Goal: Find contact information: Find contact information

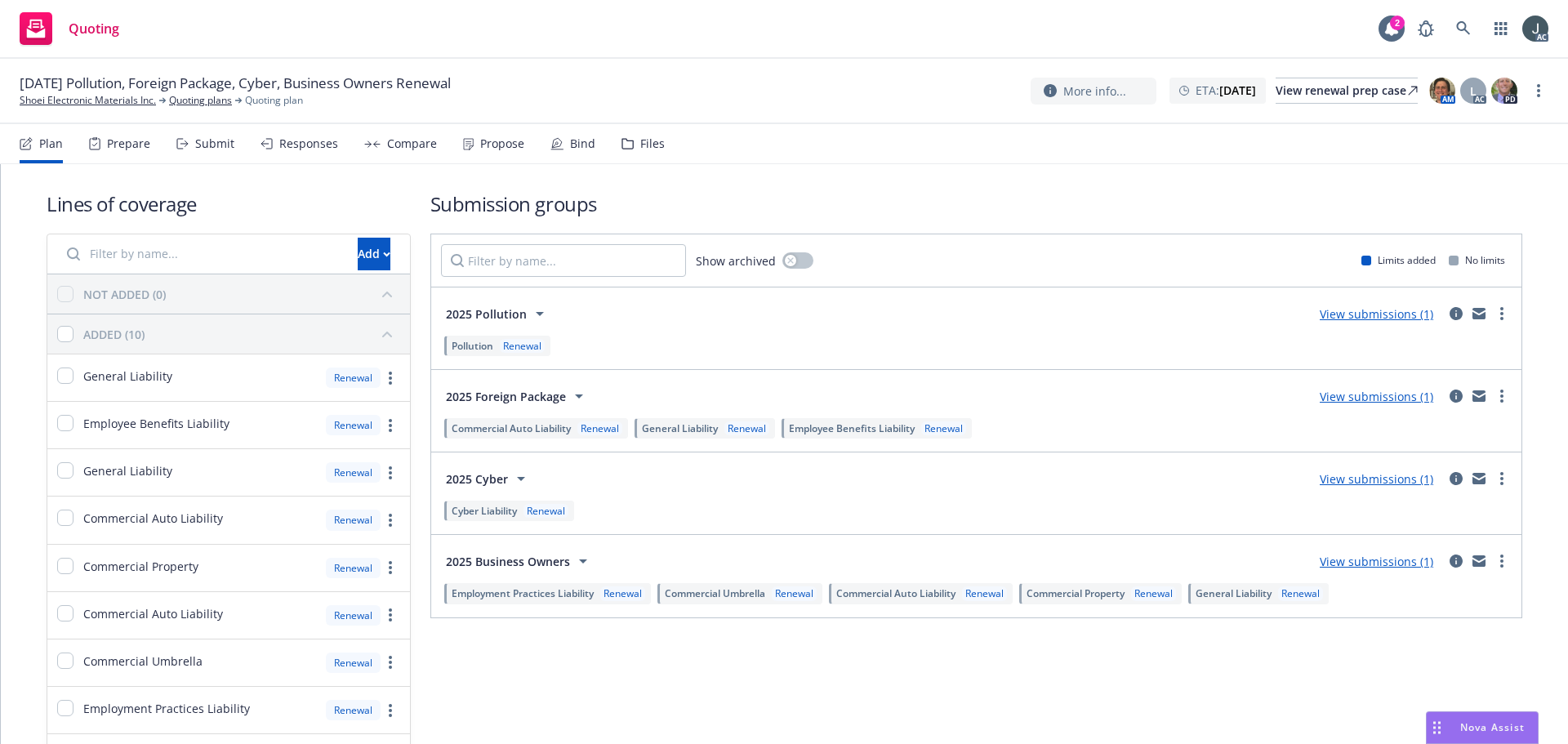
click at [106, 137] on div "Prepare" at bounding box center [120, 143] width 61 height 39
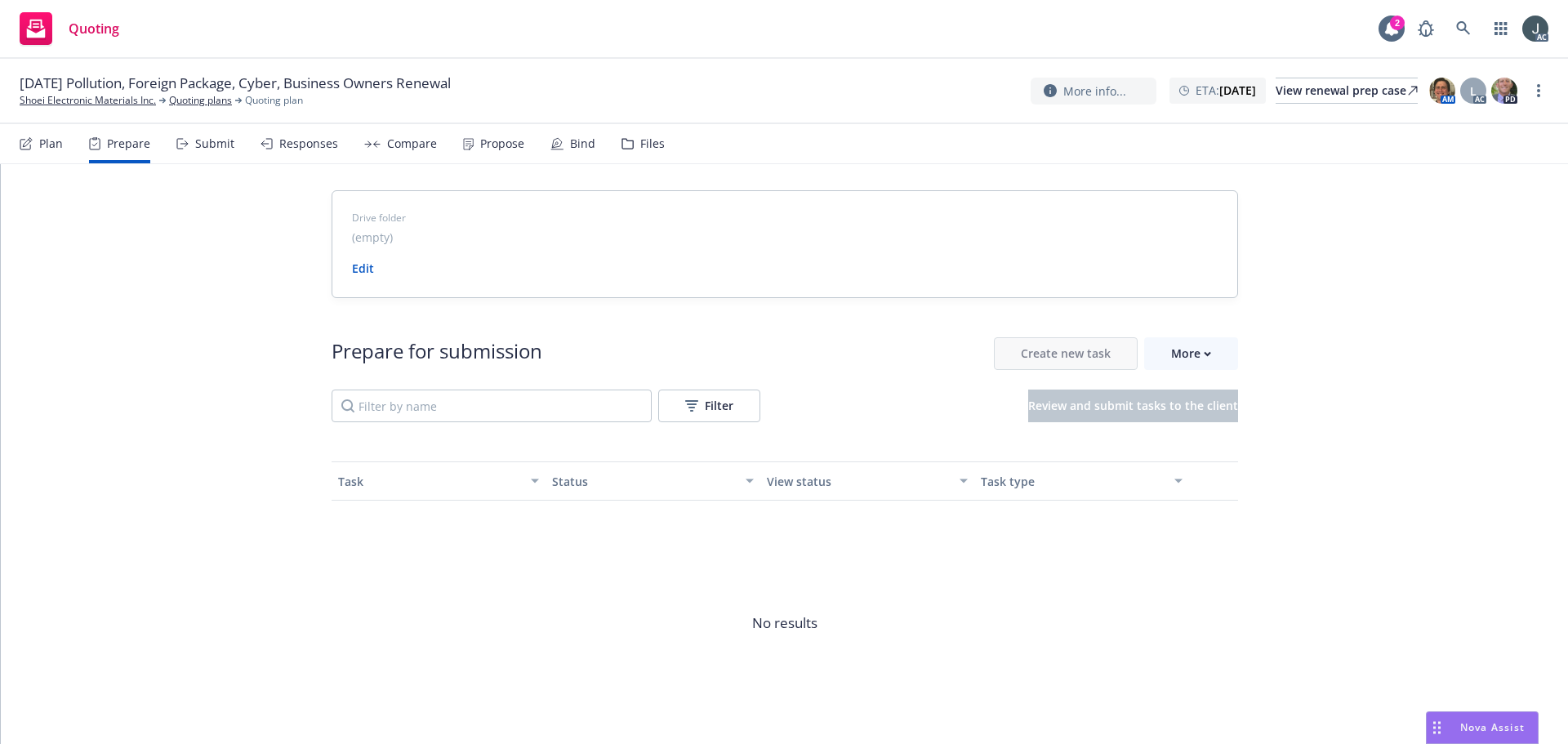
click at [162, 260] on div "Drive folder (empty) Edit Prepare for submission Create new task More Filter Re…" at bounding box center [784, 488] width 1567 height 647
click at [1172, 352] on div "More" at bounding box center [1191, 353] width 40 height 31
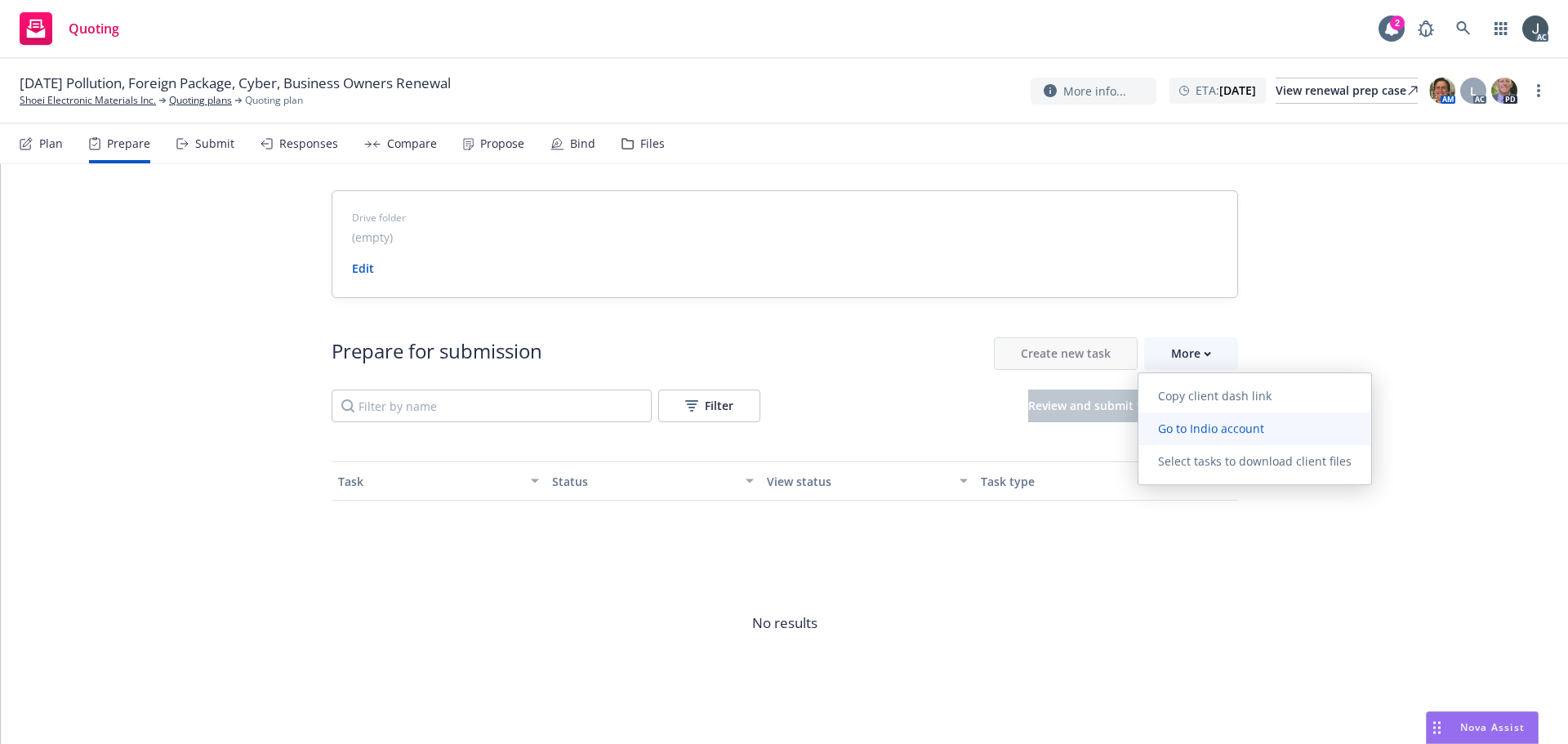
click at [1197, 437] on link "Go to Indio account" at bounding box center [1255, 429] width 233 height 33
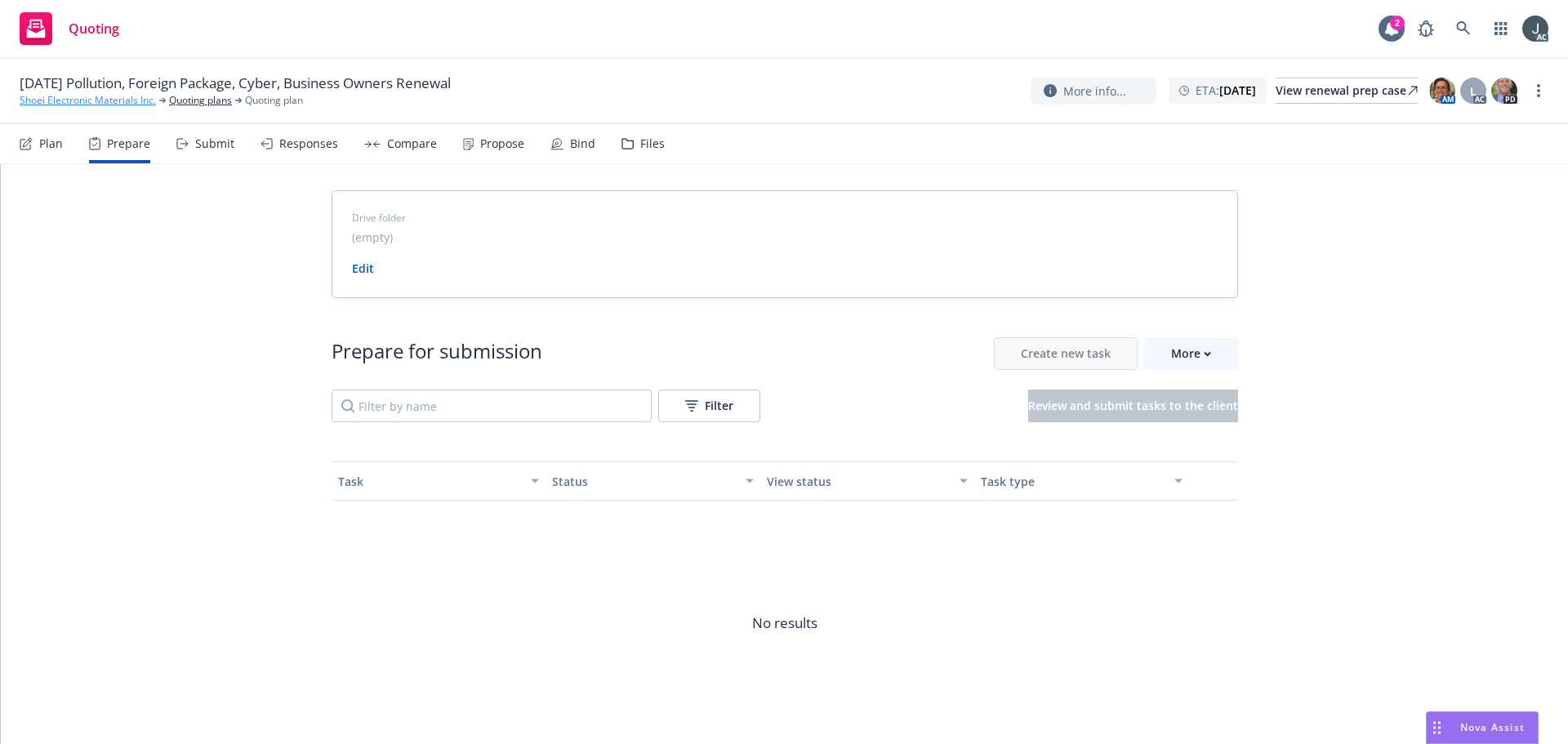
click at [74, 100] on link "Shoei Electronic Materials Inc." at bounding box center [88, 100] width 136 height 14
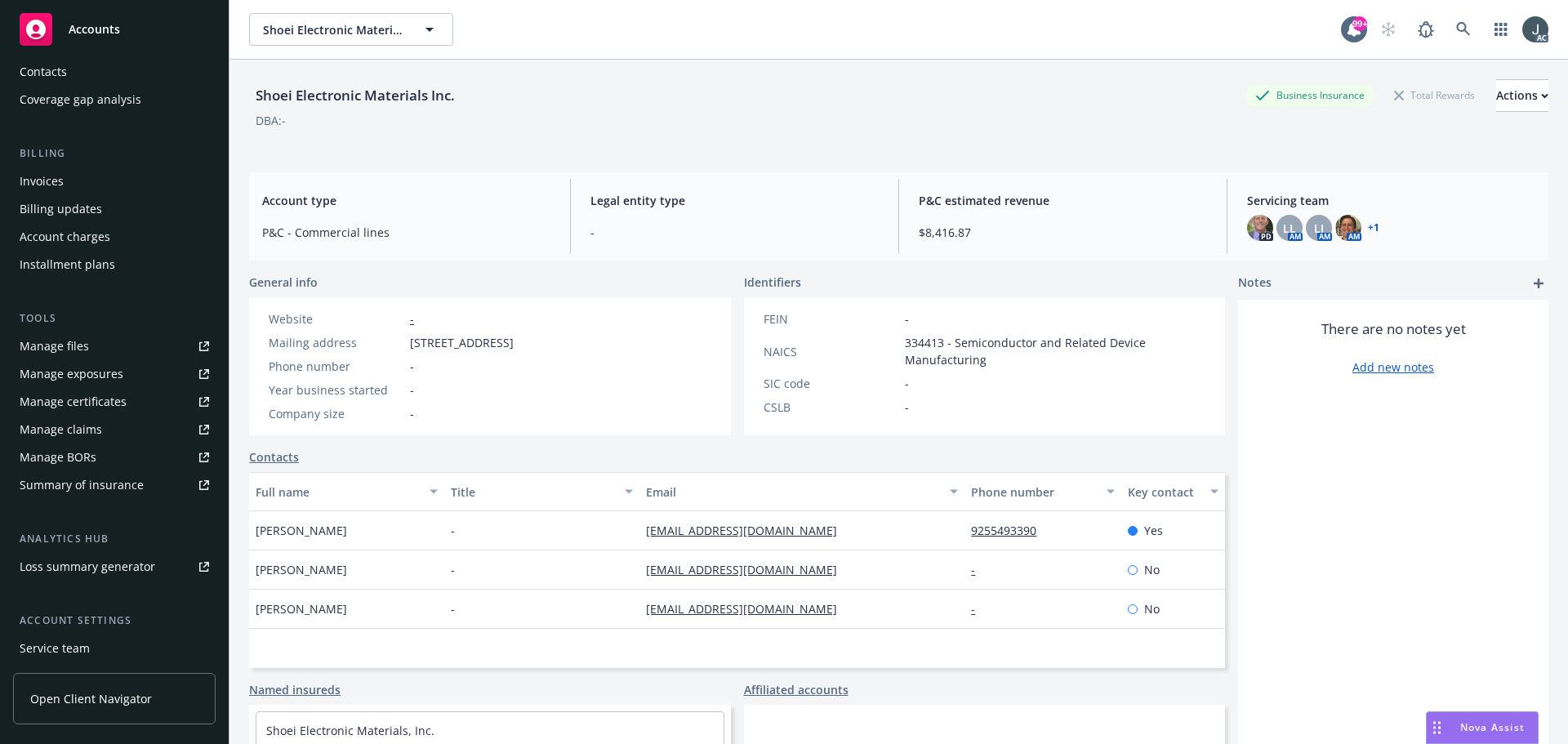
scroll to position [293, 0]
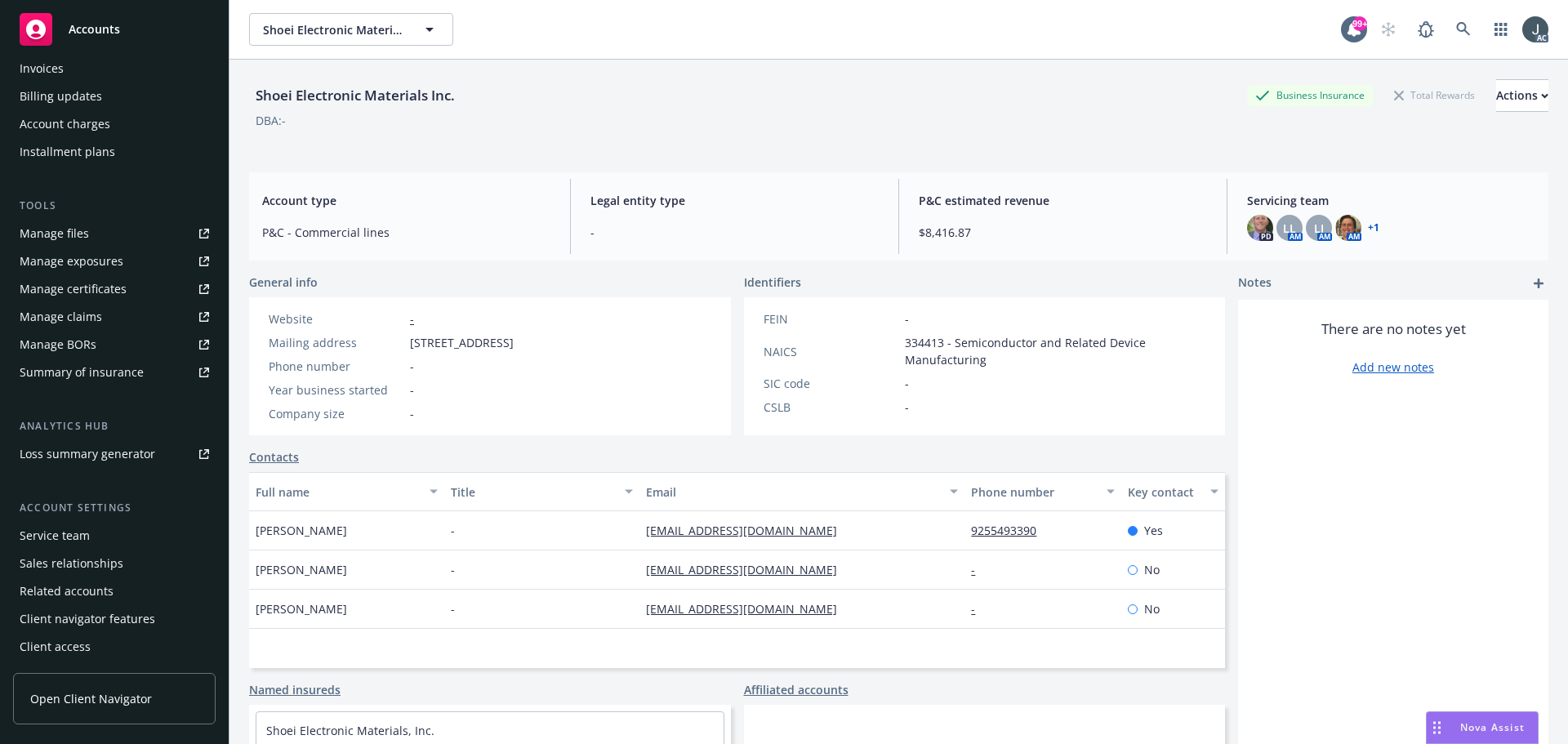
click at [86, 537] on div "Service team" at bounding box center [55, 535] width 70 height 26
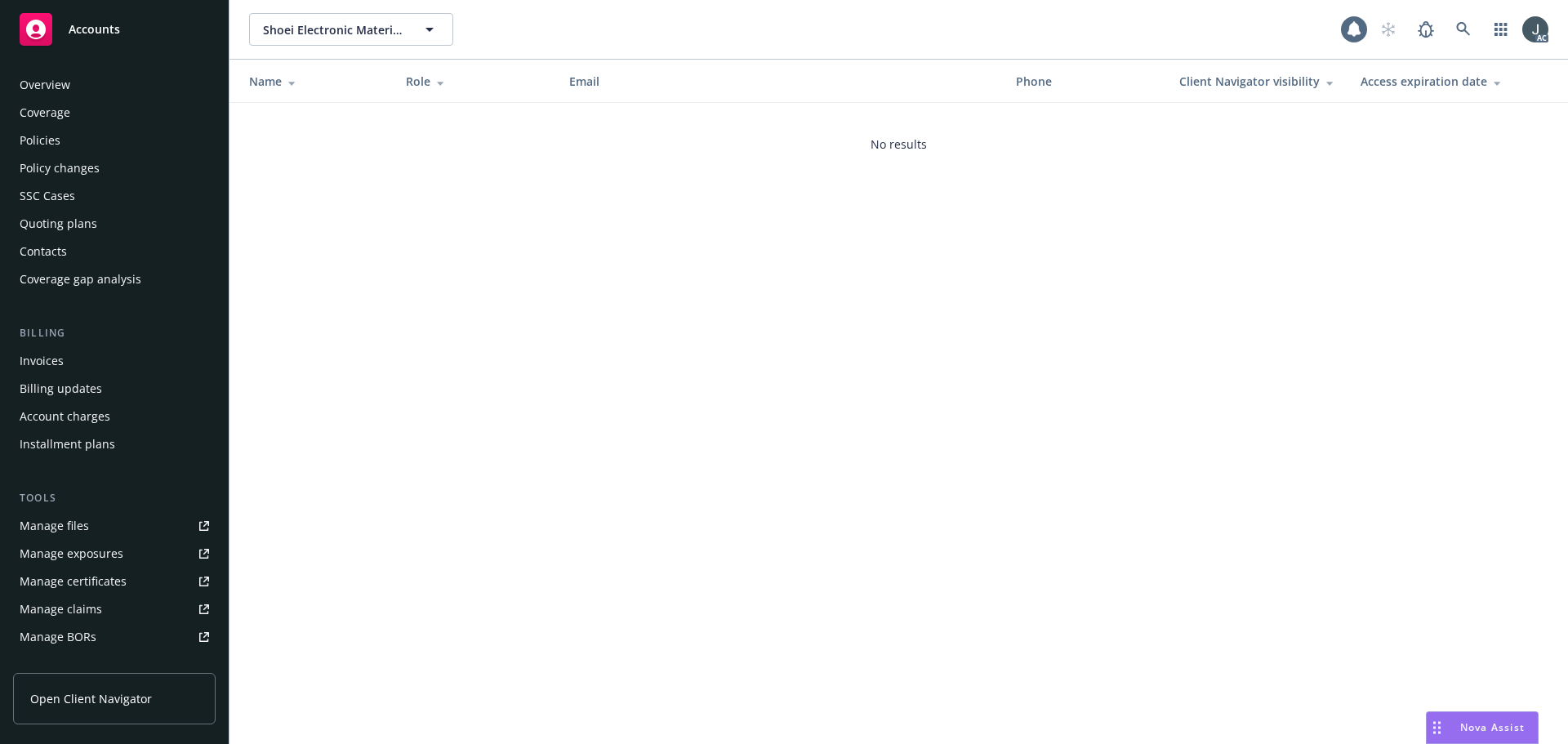
scroll to position [293, 0]
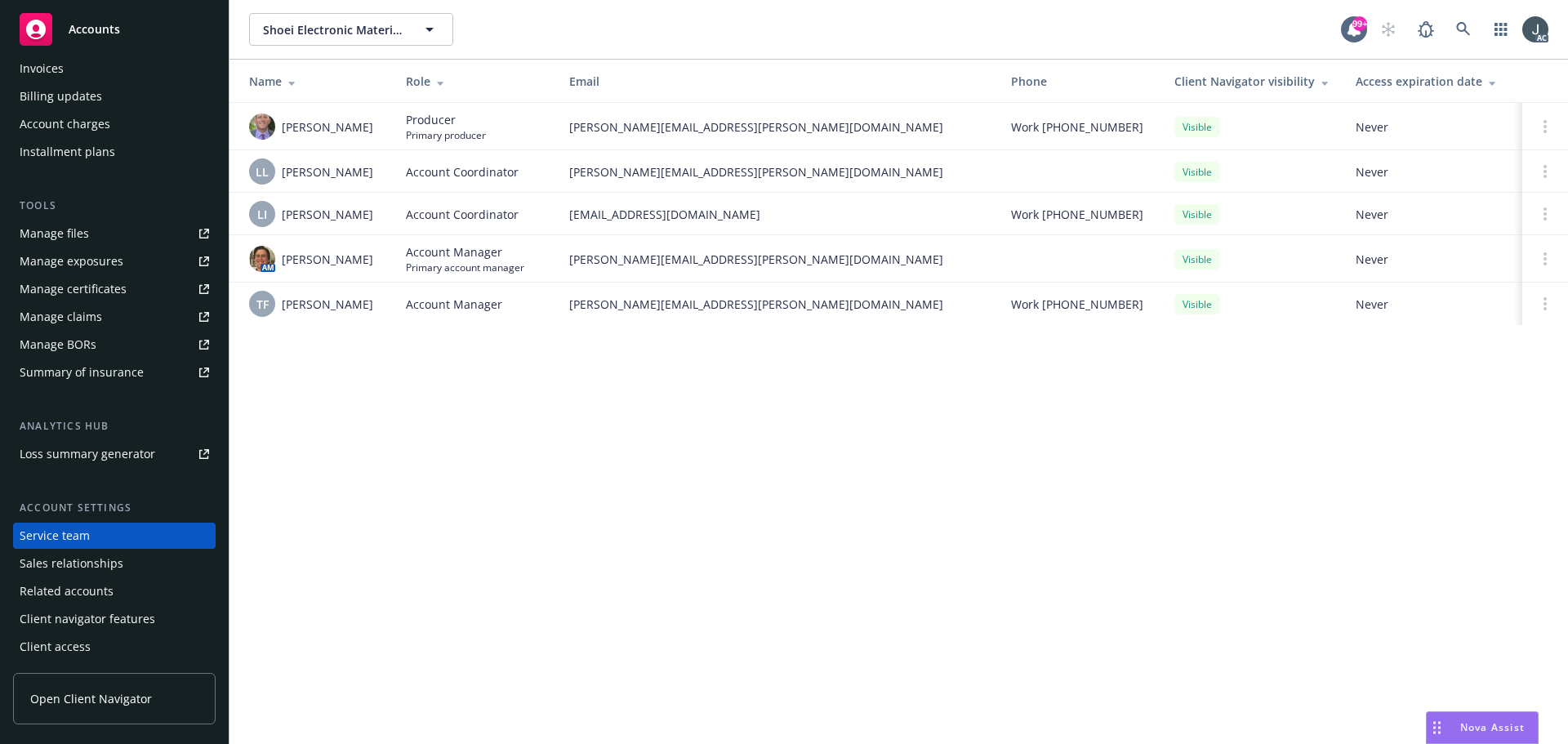
click at [559, 539] on div "Shoei Electronic Materials Inc. Shoei Electronic Materials Inc. 99+ AC Name Rol…" at bounding box center [898, 372] width 1338 height 744
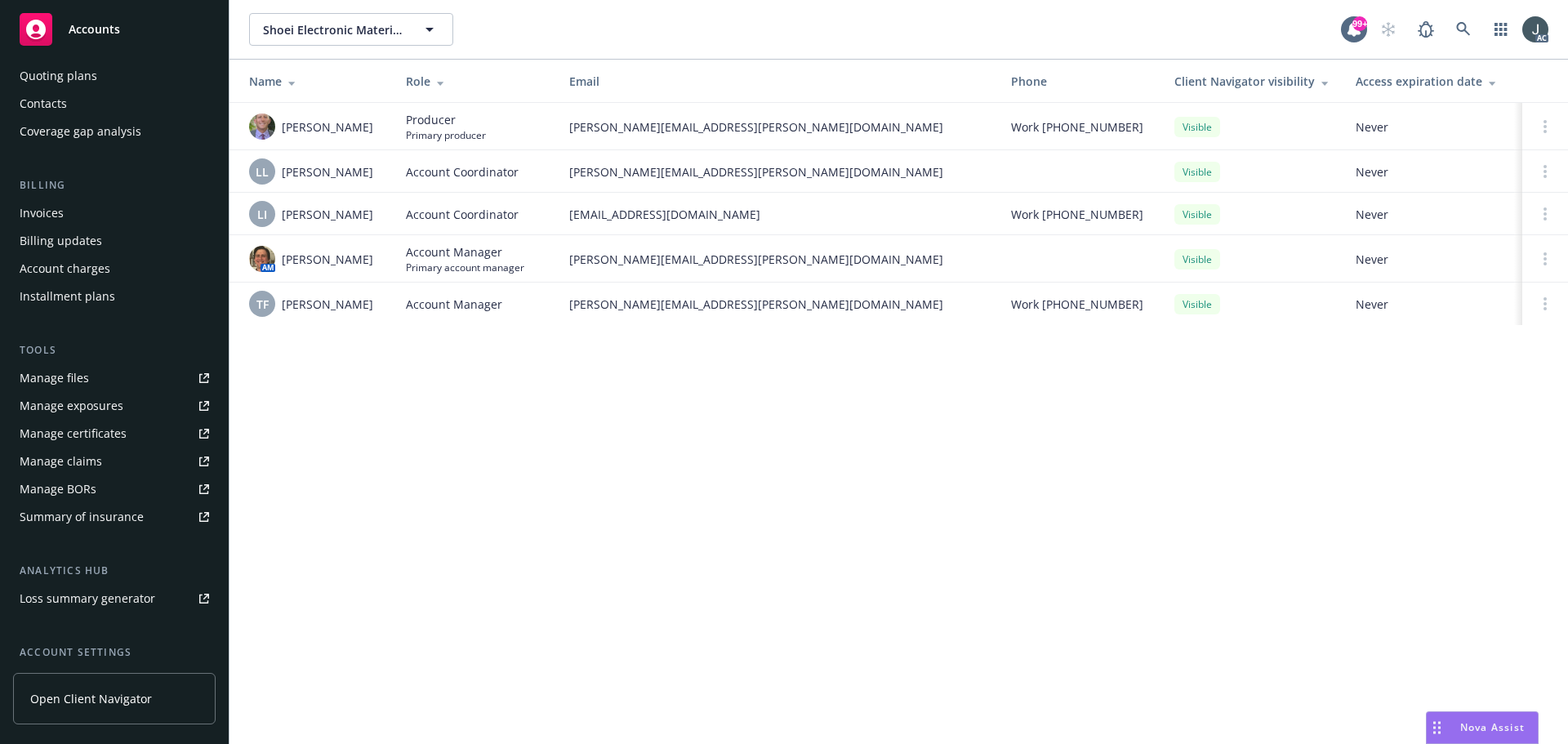
scroll to position [0, 0]
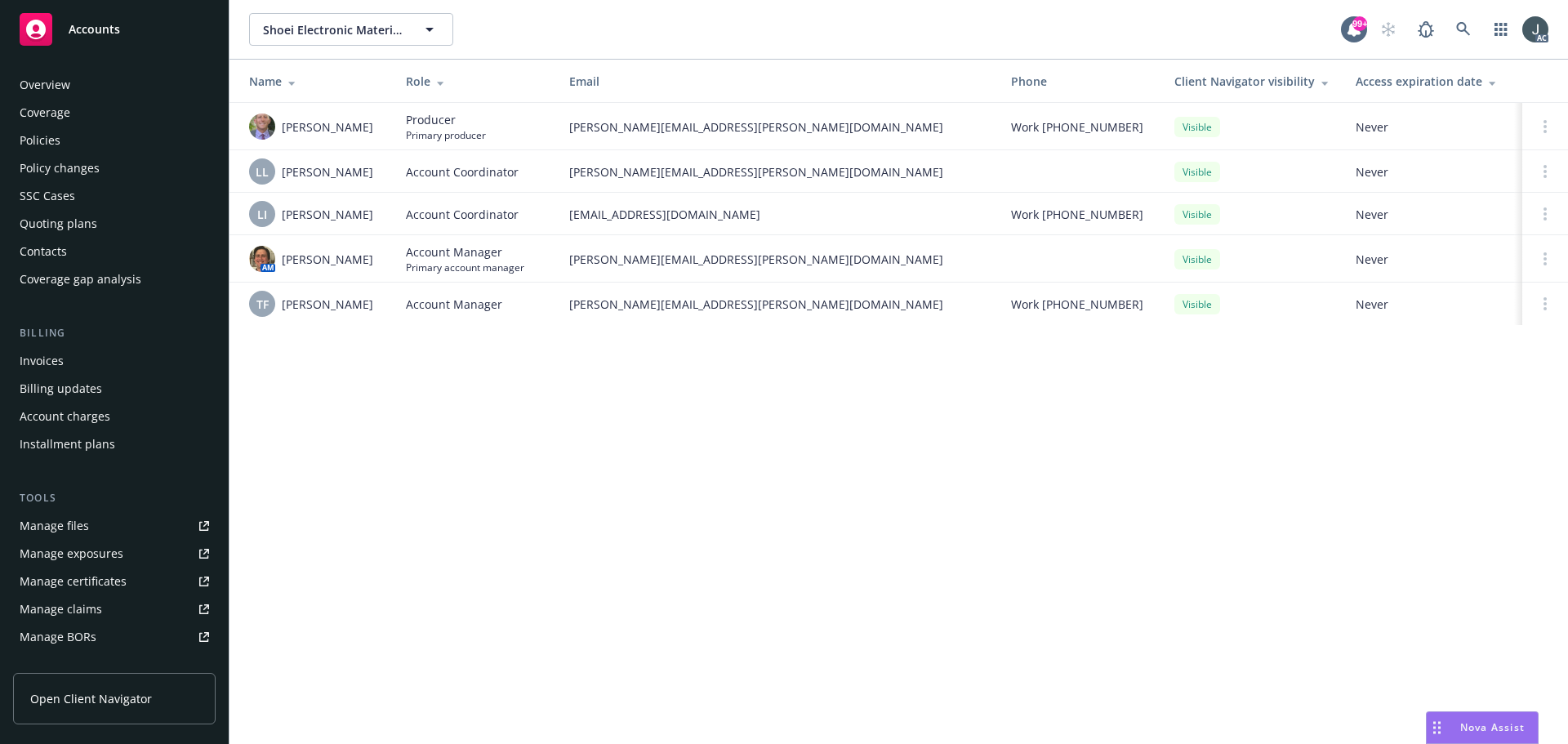
click at [58, 137] on div "Policies" at bounding box center [40, 140] width 41 height 26
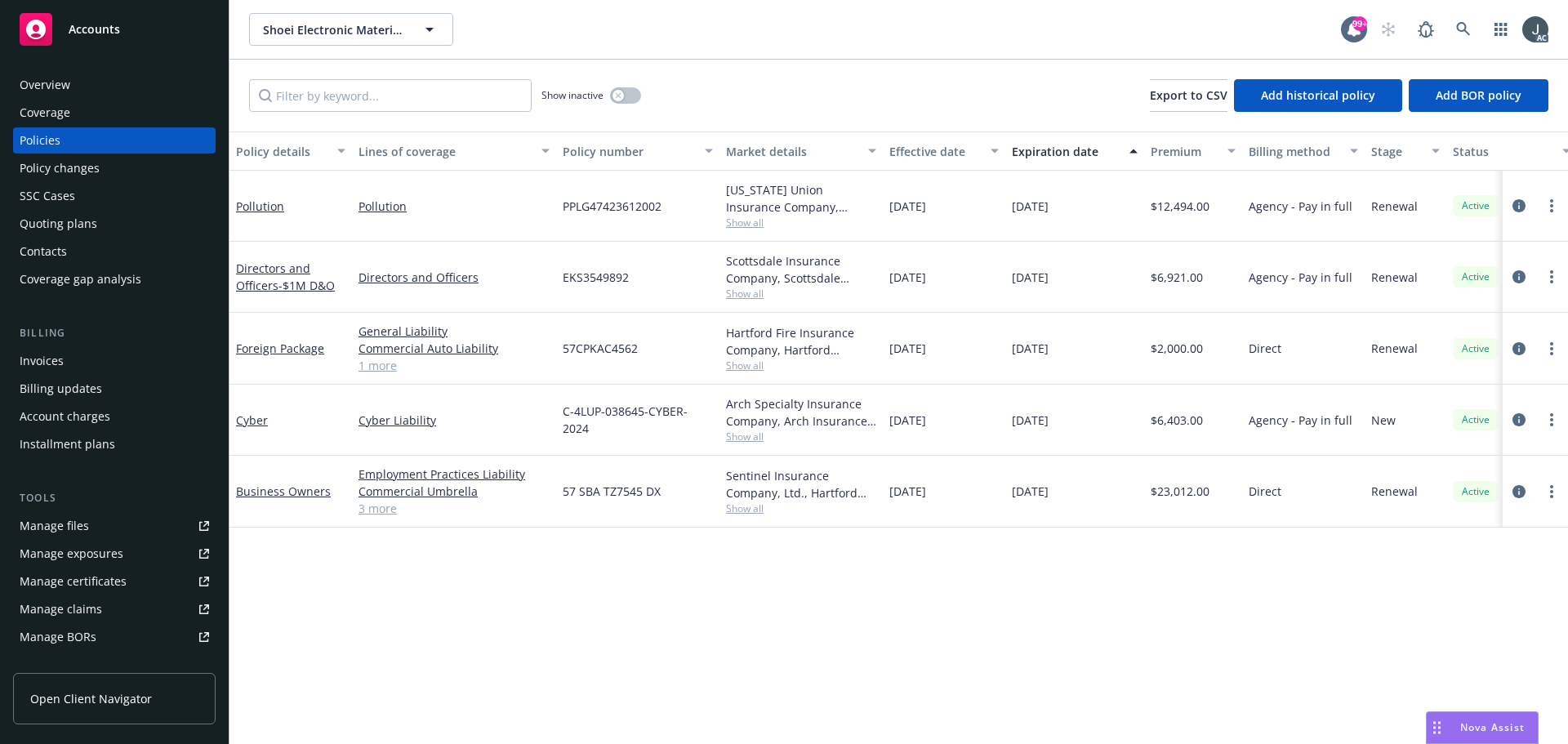
drag, startPoint x: 1090, startPoint y: 200, endPoint x: 999, endPoint y: 200, distance: 91.0
click at [999, 200] on div "Pollution Pollution PPLG47423612002 [US_STATE] Union Insurance Company, Chubb G…" at bounding box center [1018, 206] width 1576 height 71
drag, startPoint x: 1066, startPoint y: 295, endPoint x: 1061, endPoint y: 263, distance: 32.4
click at [1066, 293] on div "[DATE]" at bounding box center [1075, 277] width 139 height 71
drag, startPoint x: 1014, startPoint y: 206, endPoint x: 1099, endPoint y: 208, distance: 85.0
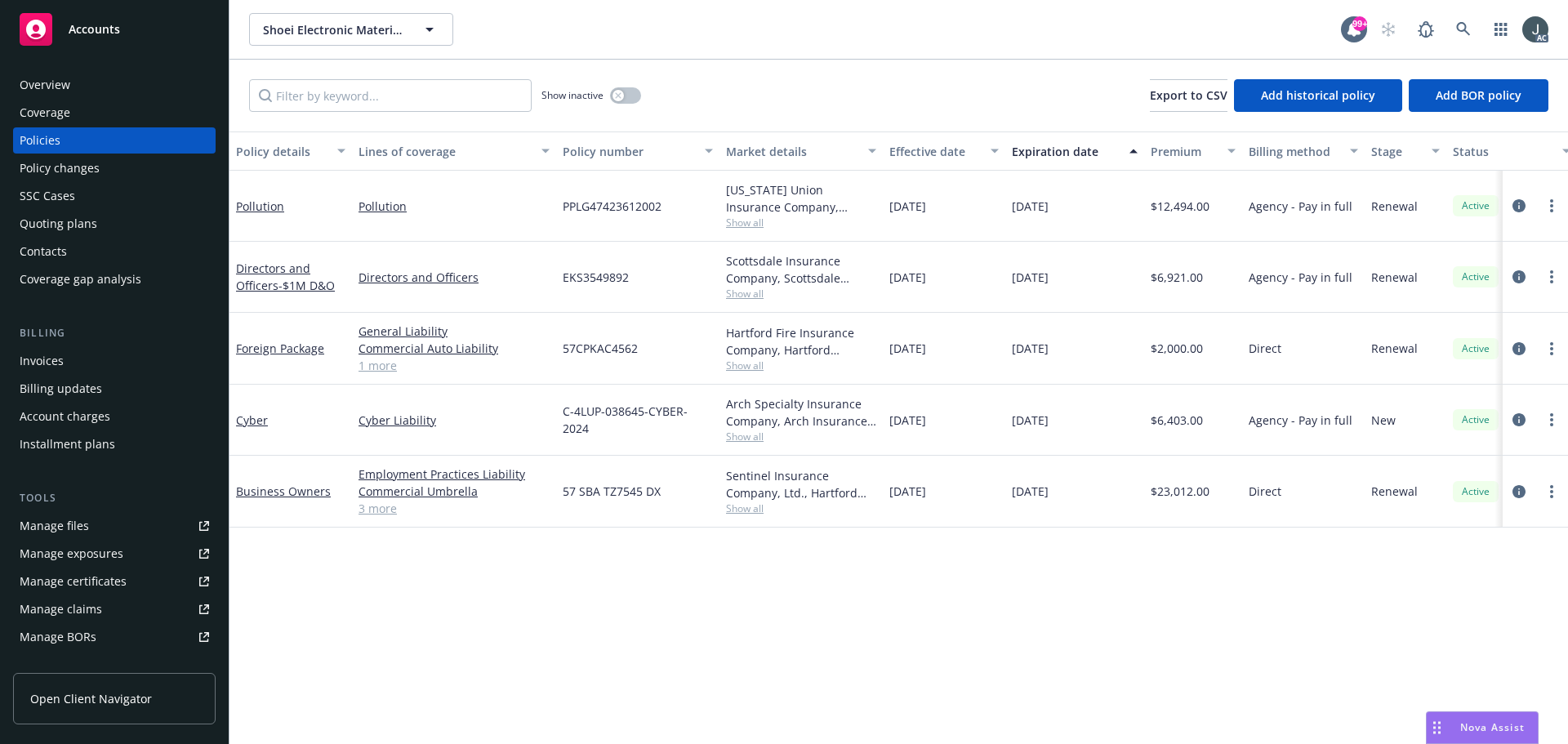
click at [1099, 208] on div "[DATE]" at bounding box center [1075, 206] width 139 height 71
copy span "[DATE]"
drag, startPoint x: 294, startPoint y: 225, endPoint x: 239, endPoint y: 221, distance: 55.1
click at [239, 221] on div "Pollution" at bounding box center [291, 206] width 123 height 71
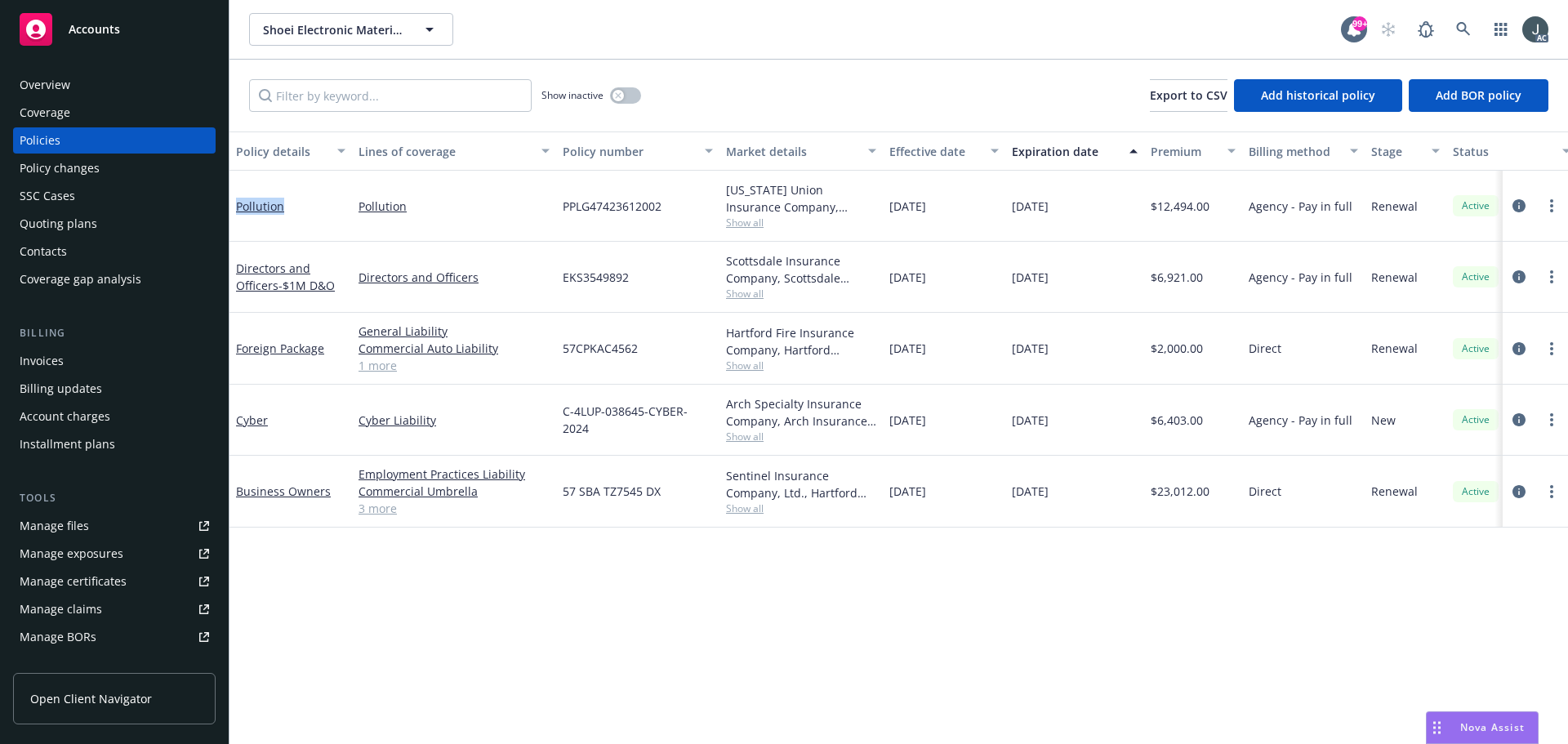
drag, startPoint x: 298, startPoint y: 224, endPoint x: 235, endPoint y: 223, distance: 63.0
click at [235, 223] on div "Pollution" at bounding box center [291, 206] width 123 height 71
copy link "Pollution"
click at [1516, 206] on icon "circleInformation" at bounding box center [1519, 206] width 13 height 13
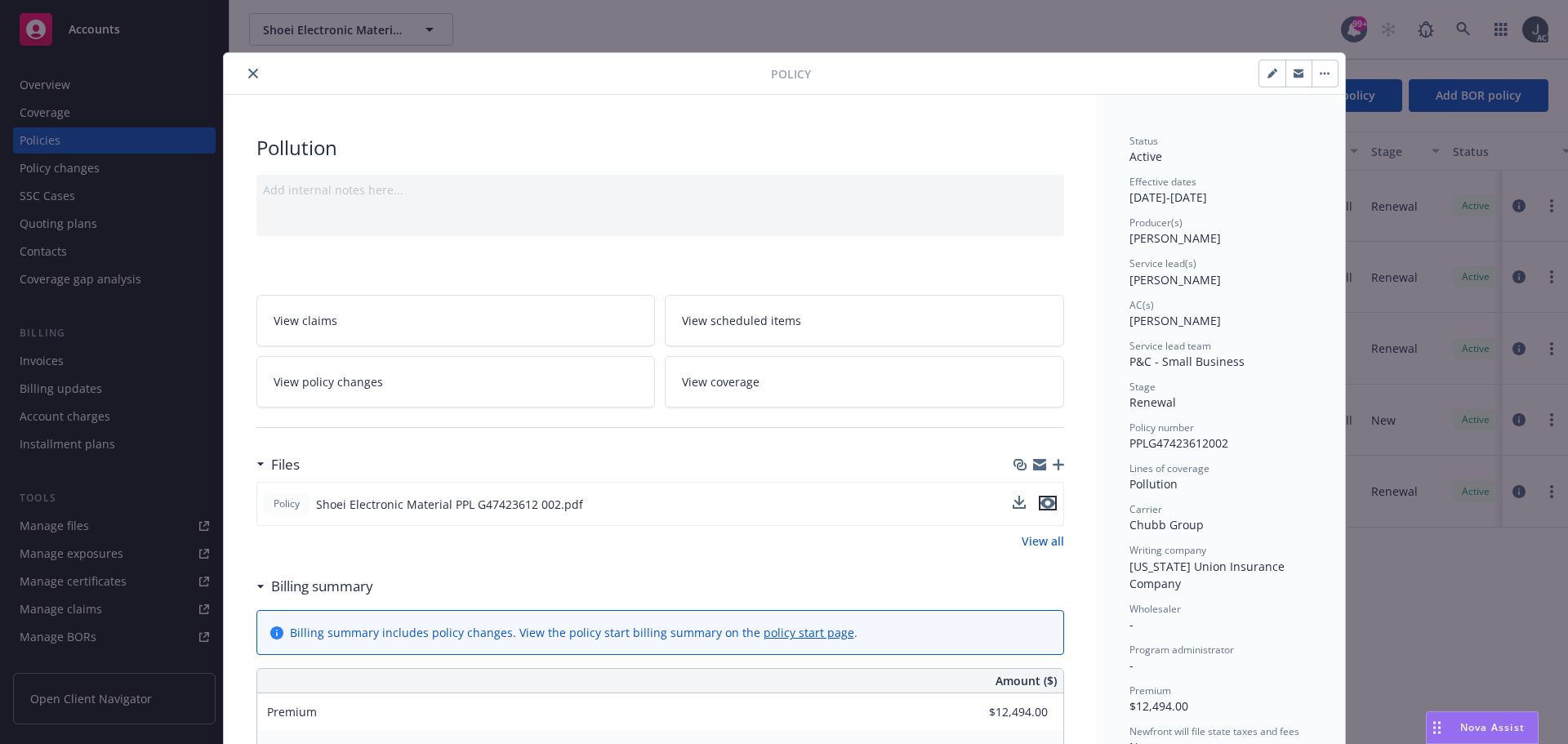
click at [1044, 504] on icon "preview file" at bounding box center [1047, 503] width 14 height 12
click at [249, 71] on icon "close" at bounding box center [253, 73] width 10 height 10
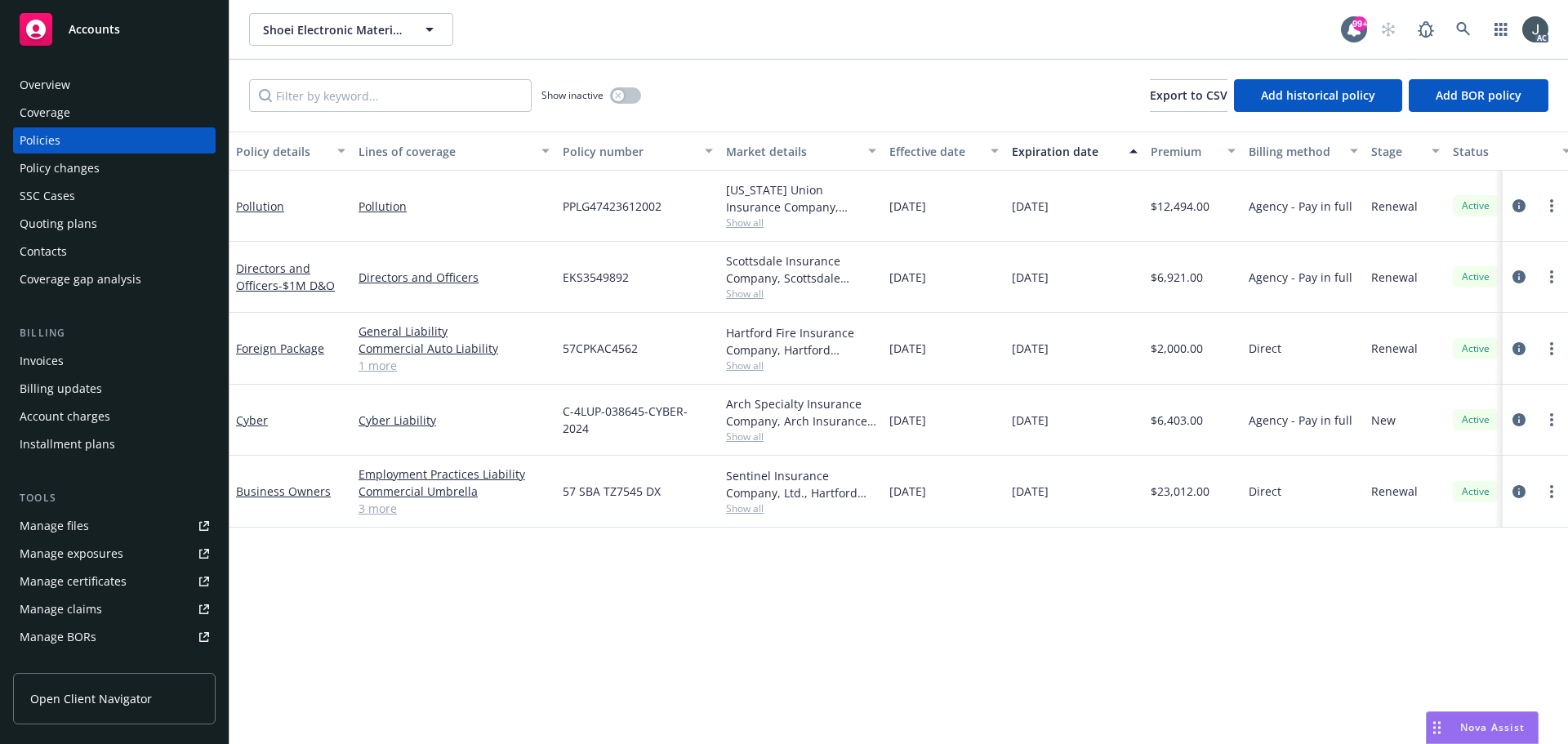
click at [69, 88] on div "Overview" at bounding box center [45, 85] width 51 height 26
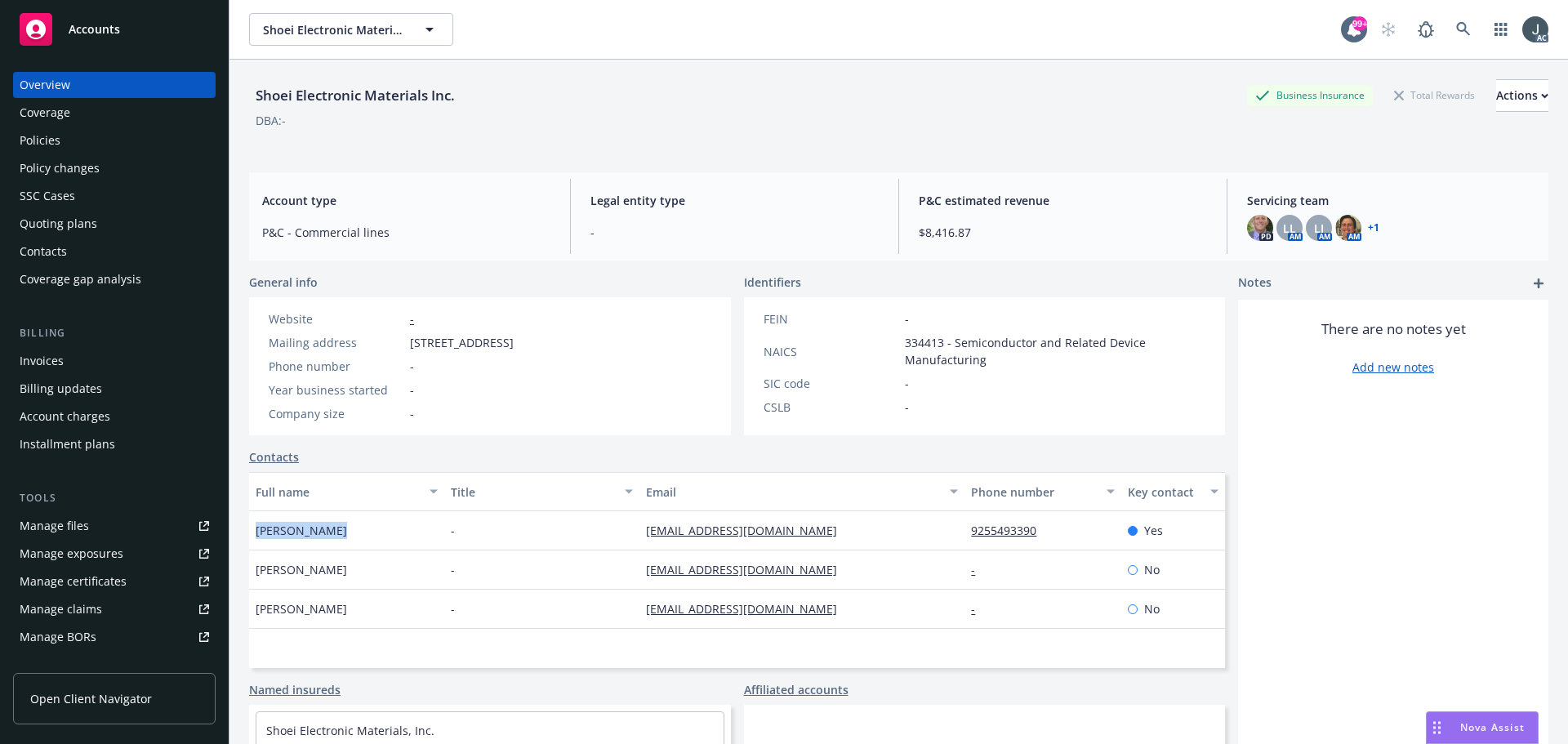
drag, startPoint x: 352, startPoint y: 527, endPoint x: 245, endPoint y: 525, distance: 107.0
click at [245, 525] on div "Shoei Electronic Materials Inc. Business Insurance Total Rewards Actions DBA: -…" at bounding box center [898, 431] width 1338 height 744
copy span "[PERSON_NAME]"
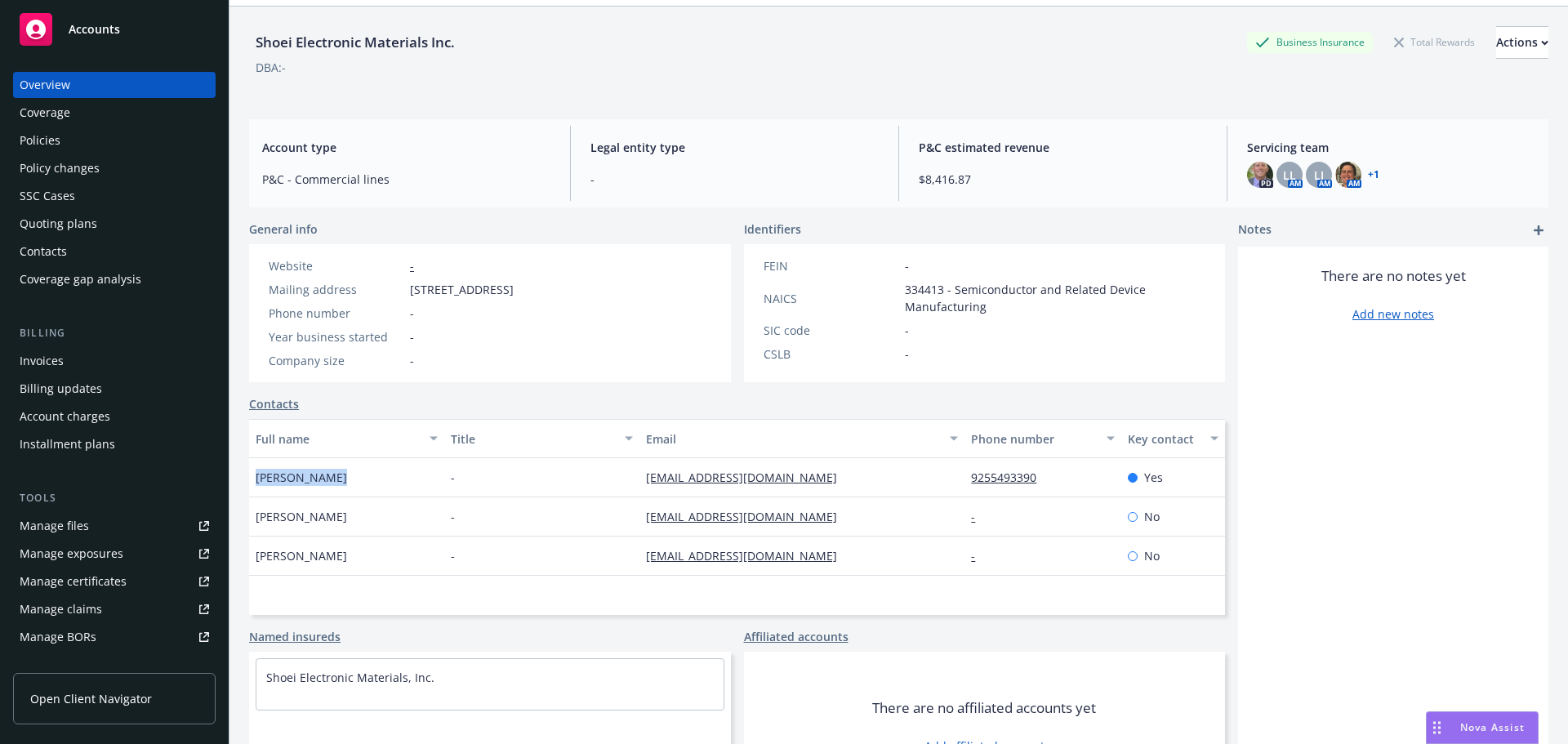
scroll to position [81, 0]
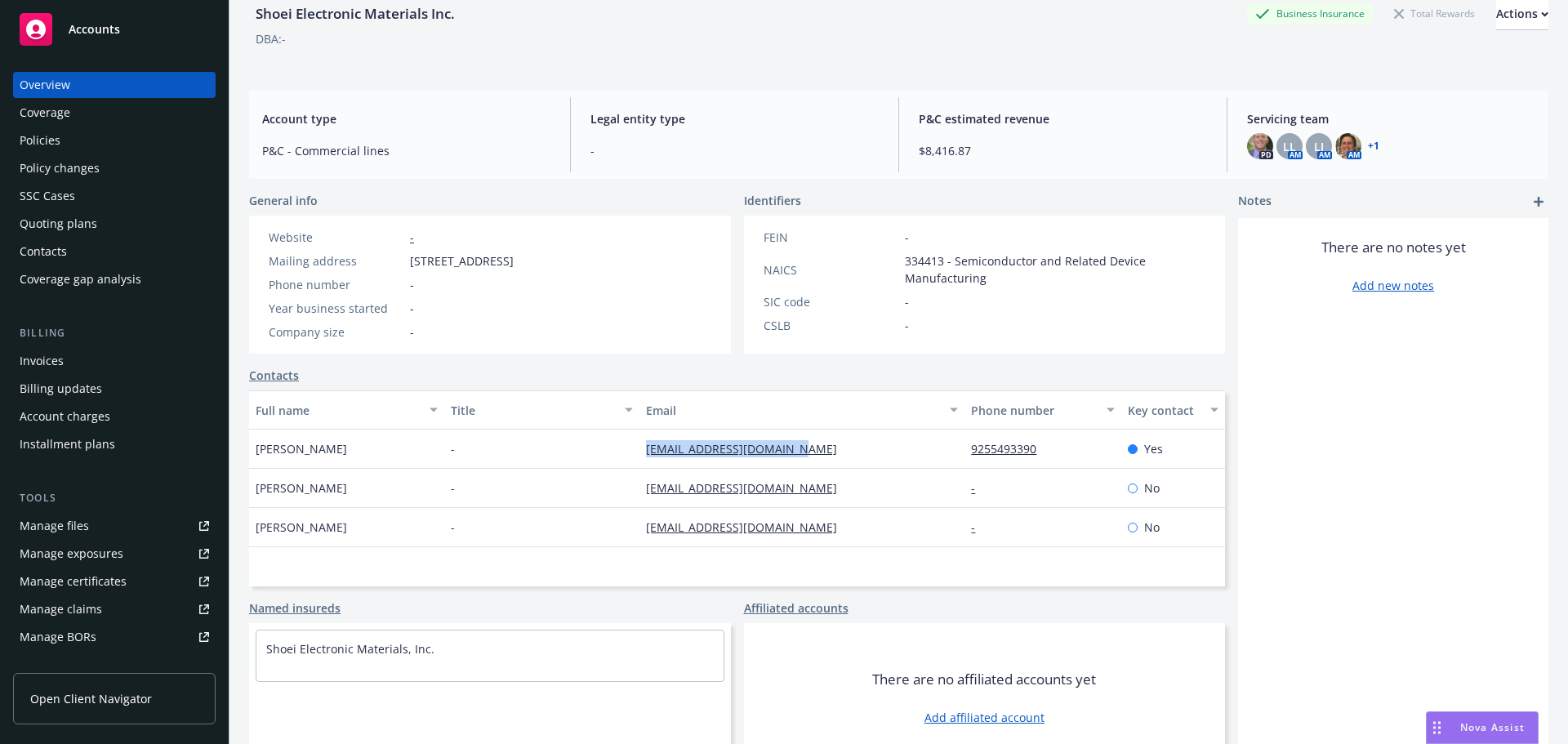
drag, startPoint x: 625, startPoint y: 456, endPoint x: 783, endPoint y: 453, distance: 158.0
click at [832, 456] on div "[PERSON_NAME] - [PERSON_NAME][EMAIL_ADDRESS][DOMAIN_NAME] 9255493390 Yes" at bounding box center [737, 448] width 976 height 39
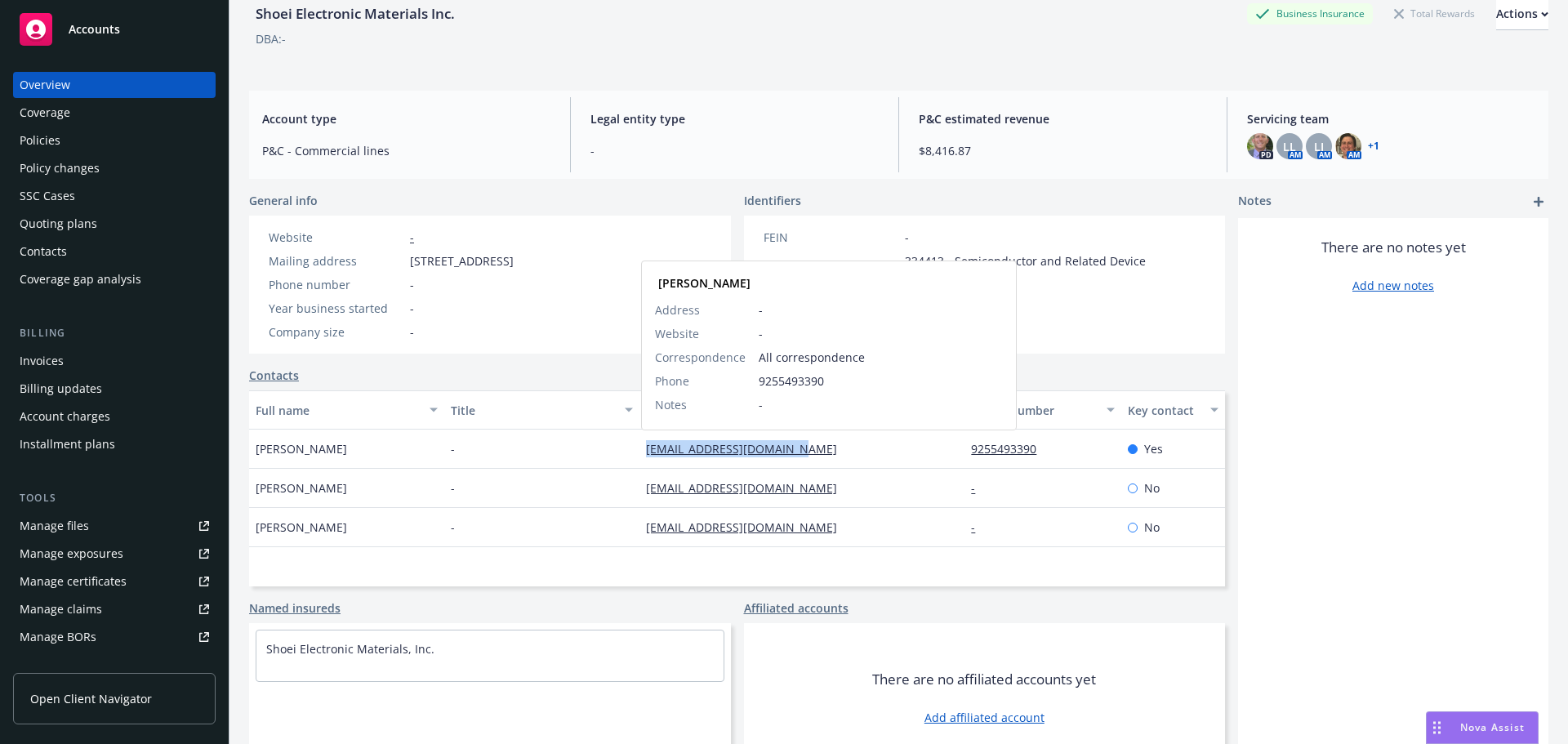
copy div "[EMAIL_ADDRESS][DOMAIN_NAME]"
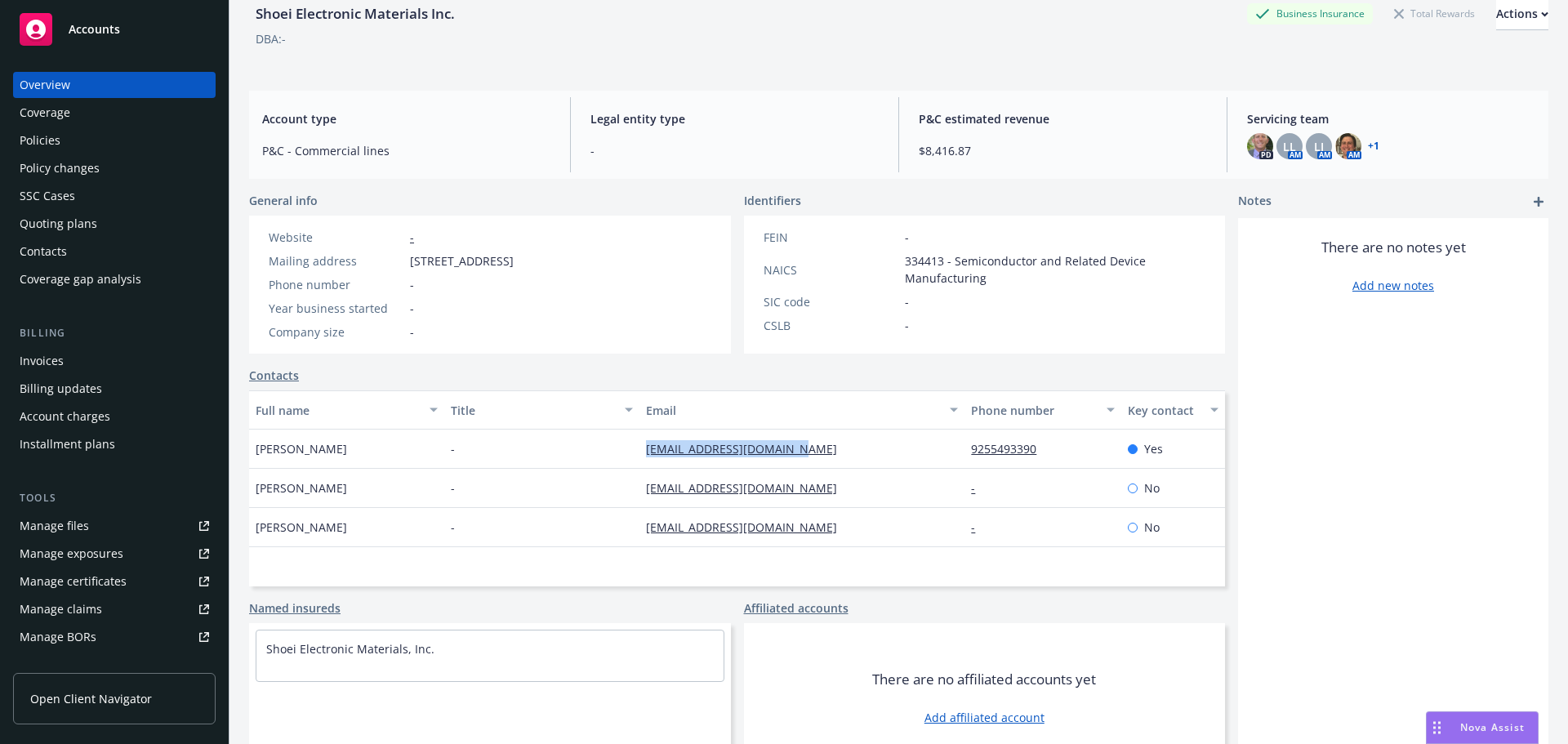
drag, startPoint x: 408, startPoint y: 260, endPoint x: 540, endPoint y: 264, distance: 132.1
click at [521, 264] on div "Mailing address [STREET_ADDRESS]" at bounding box center [391, 260] width 258 height 17
copy span "[STREET_ADDRESS]"
click at [513, 259] on span "[STREET_ADDRESS]" at bounding box center [462, 260] width 104 height 17
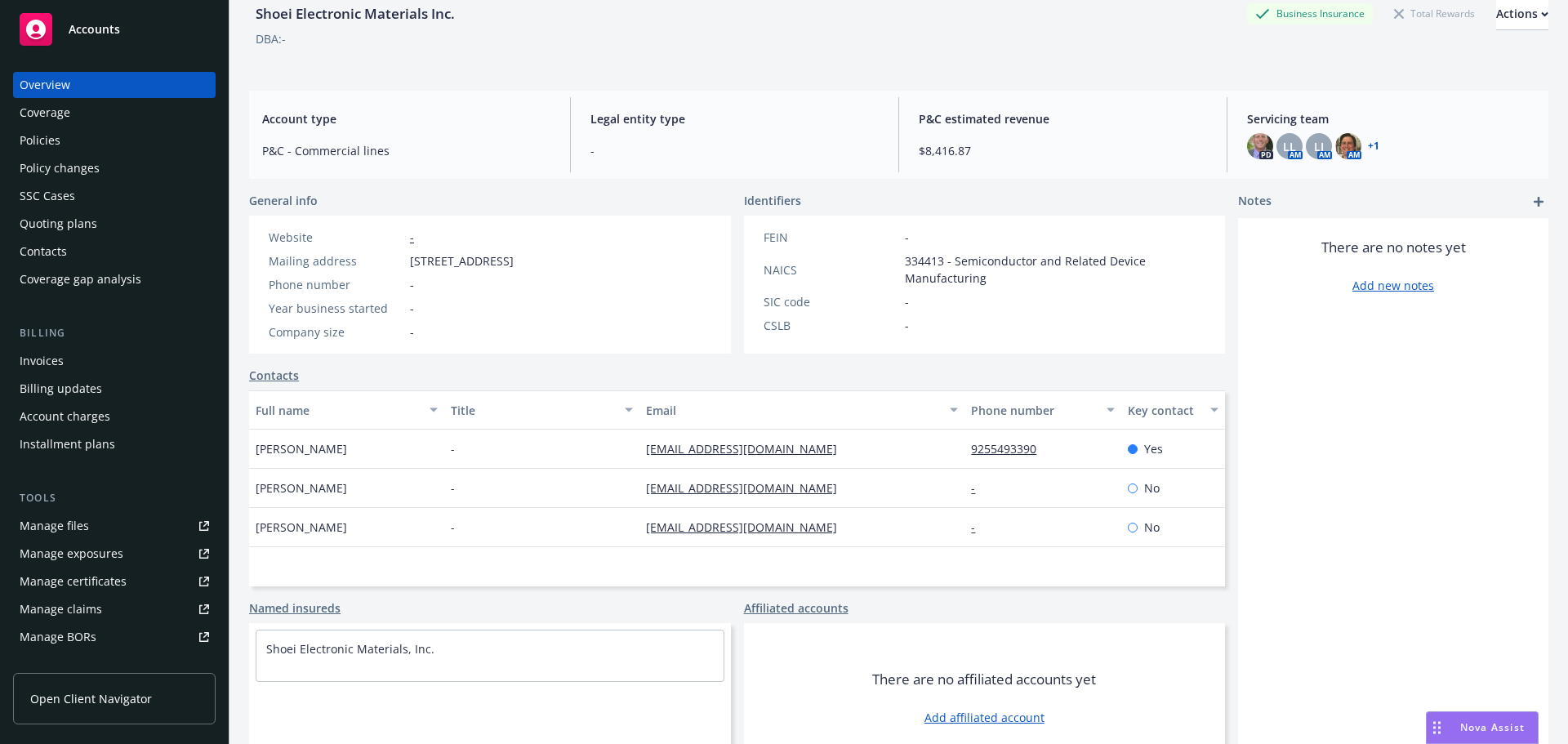
copy span "Corvallis"
click at [513, 259] on span "[STREET_ADDRESS]" at bounding box center [462, 260] width 104 height 17
copy span "97330"
drag, startPoint x: 352, startPoint y: 454, endPoint x: 248, endPoint y: 454, distance: 104.0
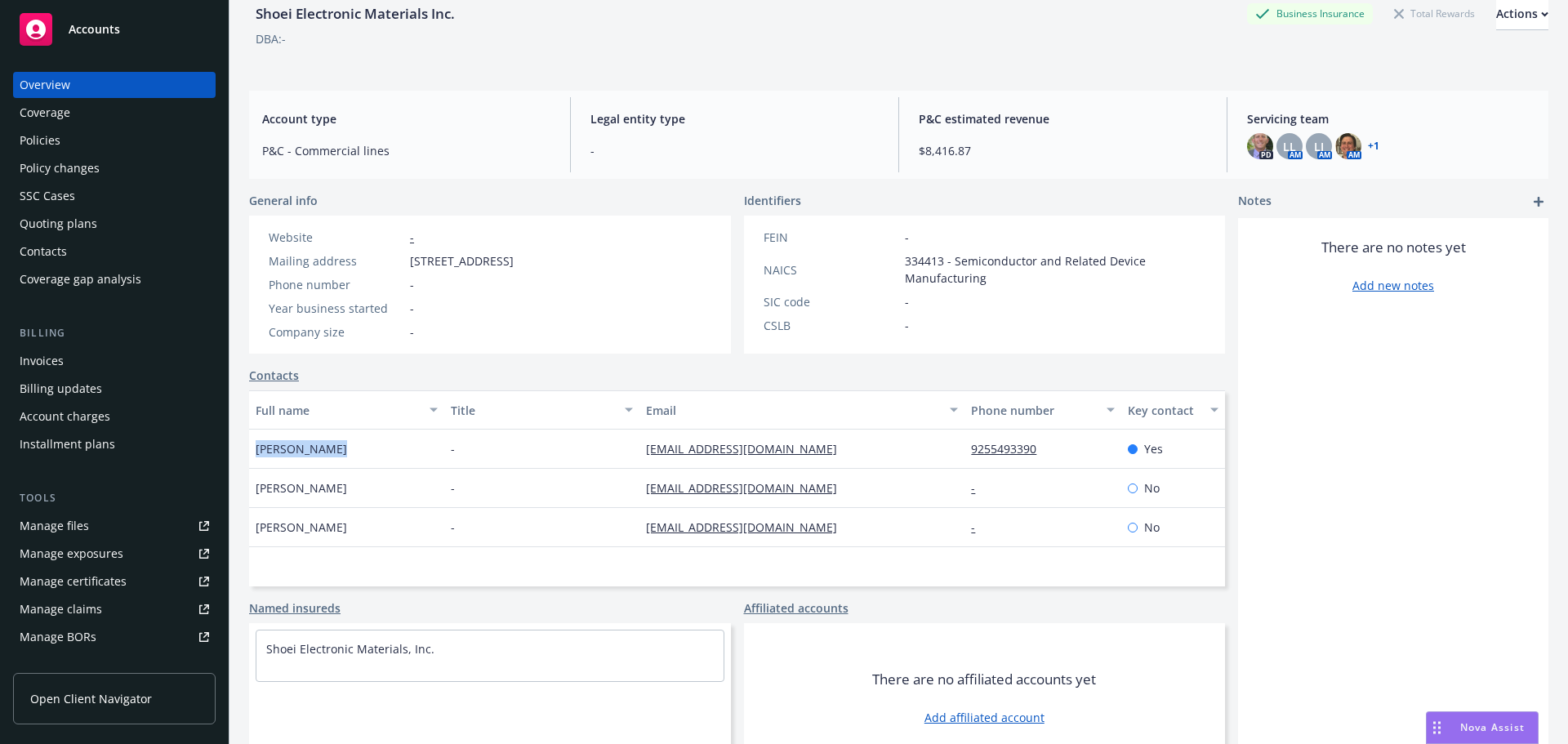
click at [248, 454] on div "Shoei Electronic Materials Inc. Business Insurance Total Rewards Actions DBA: -…" at bounding box center [898, 350] width 1338 height 744
copy span "[PERSON_NAME]"
drag, startPoint x: 408, startPoint y: 259, endPoint x: 540, endPoint y: 260, distance: 132.0
click at [521, 260] on div "Mailing address [STREET_ADDRESS]" at bounding box center [391, 260] width 258 height 17
copy span "[STREET_ADDRESS]"
